Goal: Navigation & Orientation: Understand site structure

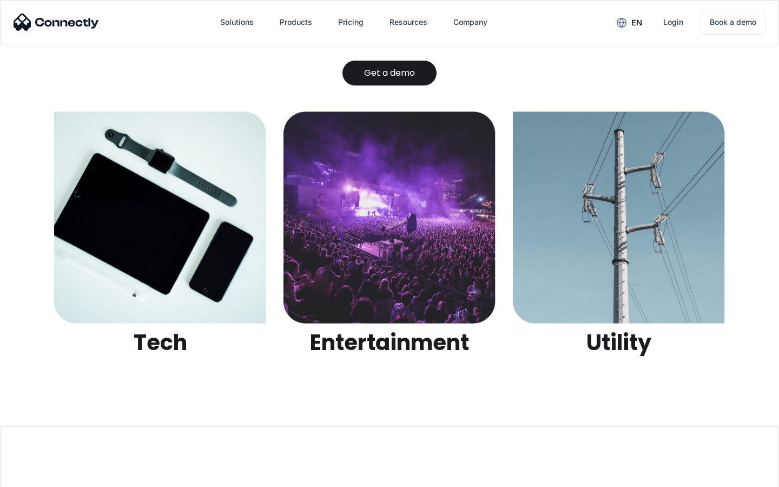
scroll to position [3414, 0]
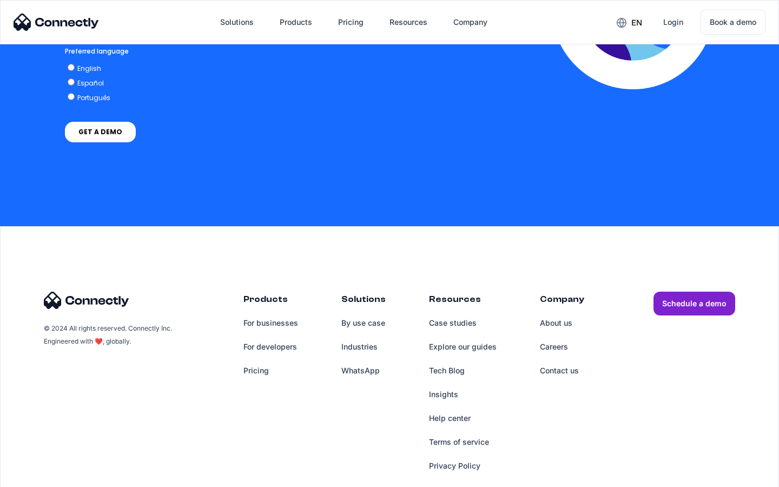
scroll to position [2388, 0]
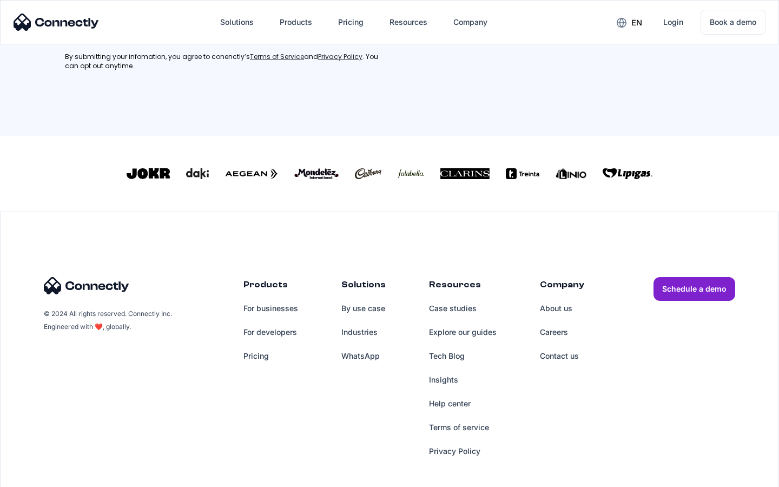
scroll to position [487, 0]
